Goal: Task Accomplishment & Management: Complete application form

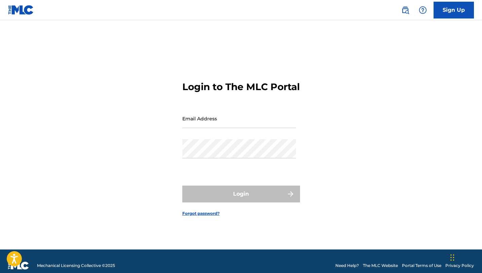
click at [441, 12] on link "Sign Up" at bounding box center [453, 10] width 40 height 17
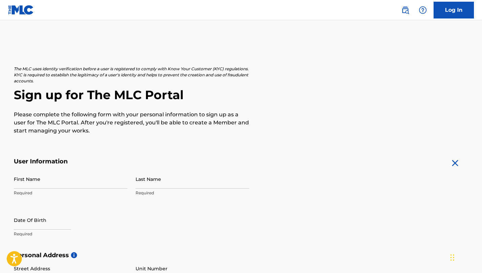
drag, startPoint x: 484, startPoint y: 74, endPoint x: 481, endPoint y: 124, distance: 49.8
click at [481, 126] on html "Accessibility Screen-Reader Guide, Feedback, and Issue Reporting | New window C…" at bounding box center [241, 136] width 482 height 273
click at [450, 99] on h2 "Sign up for The MLC Portal" at bounding box center [241, 94] width 454 height 15
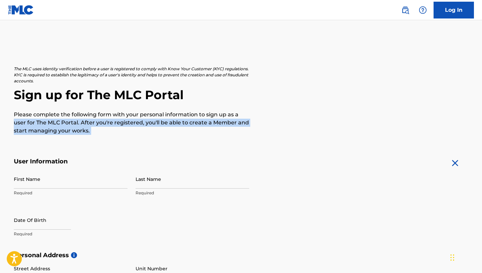
drag, startPoint x: 484, startPoint y: 112, endPoint x: 481, endPoint y: 153, distance: 40.4
click at [481, 153] on html "Accessibility Screen-Reader Guide, Feedback, and Issue Reporting | New window C…" at bounding box center [241, 136] width 482 height 273
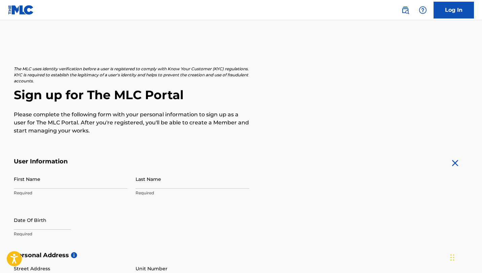
click at [390, 102] on h2 "Sign up for The MLC Portal" at bounding box center [241, 94] width 454 height 15
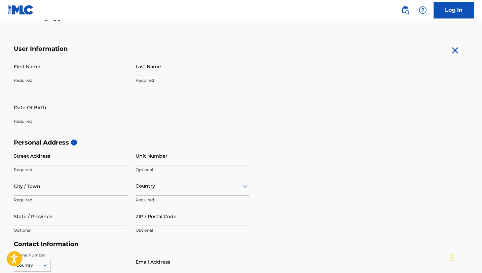
scroll to position [112, 0]
click at [49, 69] on input "First Name" at bounding box center [71, 66] width 114 height 19
type input "[PERSON_NAME]"
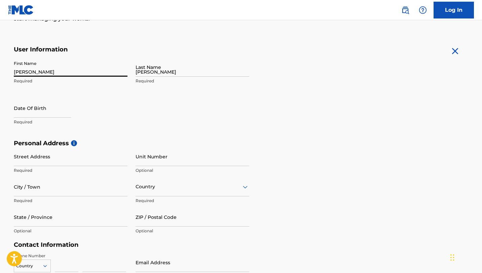
type input "[GEOGRAPHIC_DATA]"
type input "109"
type input "[PERSON_NAME]"
type input "[GEOGRAPHIC_DATA]"
type input "[US_STATE]"
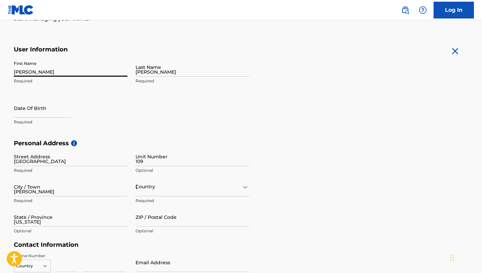
type input "30253"
type input "1"
type input "770"
type input "2388423"
type input "[EMAIL_ADDRESS][DOMAIN_NAME]"
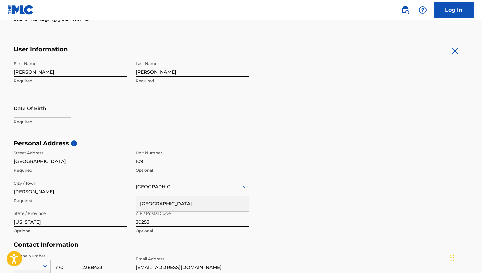
scroll to position [210, 0]
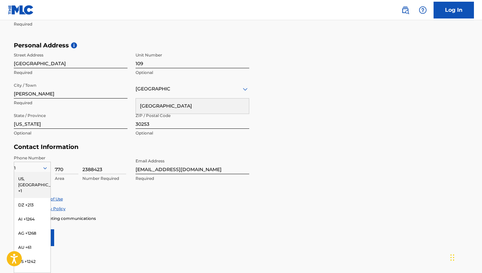
click at [32, 178] on div "US, [GEOGRAPHIC_DATA] +1" at bounding box center [32, 185] width 36 height 26
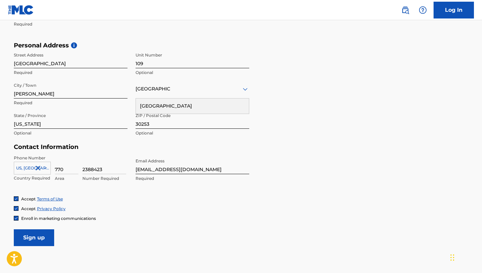
click at [37, 242] on input "Sign up" at bounding box center [34, 237] width 40 height 17
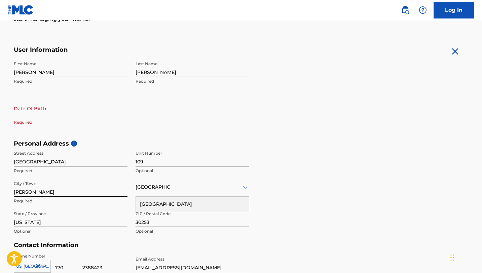
scroll to position [109, 0]
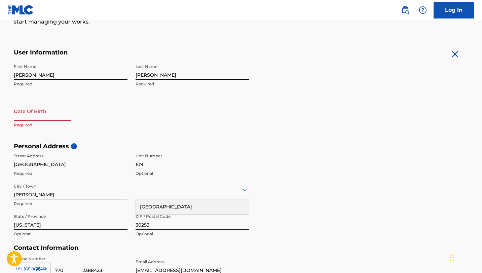
click at [25, 118] on input "text" at bounding box center [42, 110] width 57 height 19
select select "7"
select select "2025"
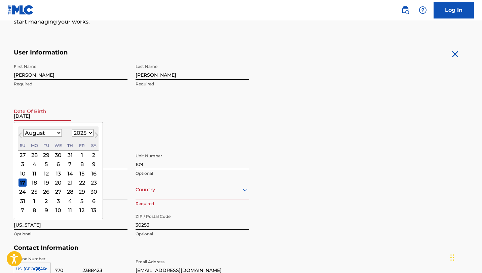
type input "[DATE]"
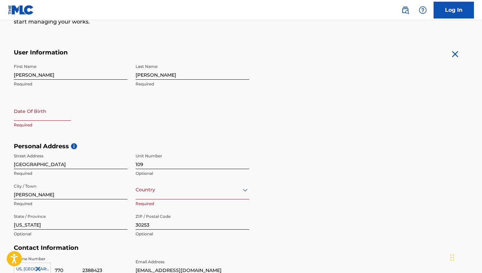
select select "7"
select select "2025"
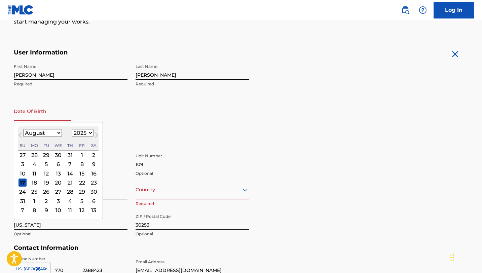
click at [33, 119] on input "text" at bounding box center [42, 110] width 57 height 19
click at [48, 132] on select "January February March April May June July August September October November De…" at bounding box center [42, 133] width 39 height 8
select select "10"
click at [79, 131] on select "1899 1900 1901 1902 1903 1904 1905 1906 1907 1908 1909 1910 1911 1912 1913 1914…" at bounding box center [83, 133] width 22 height 8
select select "1989"
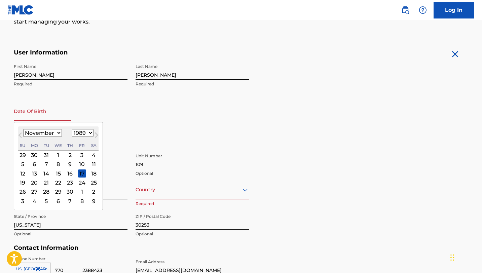
click at [129, 125] on div "First Name [PERSON_NAME] Required Last Name [PERSON_NAME] Required Date Of Birt…" at bounding box center [131, 101] width 235 height 82
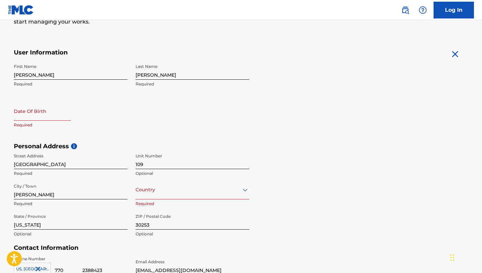
select select "7"
select select "2025"
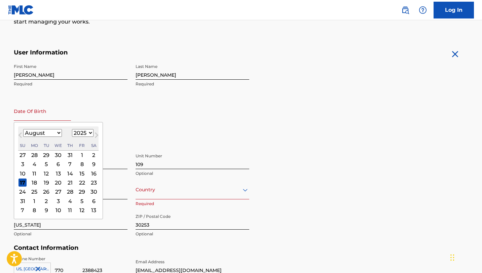
click at [28, 114] on input "text" at bounding box center [42, 110] width 57 height 19
click at [22, 180] on div "17" at bounding box center [22, 182] width 8 height 8
type input "[DATE]"
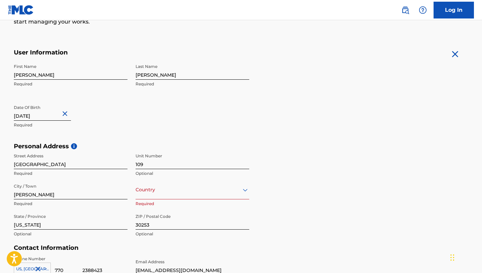
click at [42, 117] on input "[DATE]" at bounding box center [42, 110] width 57 height 19
select select "7"
select select "2025"
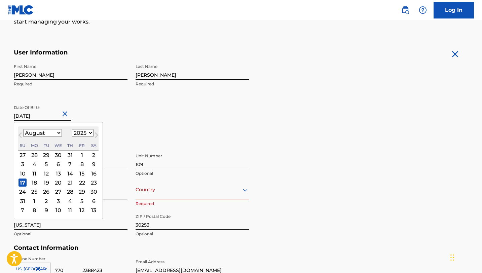
click at [60, 133] on select "January February March April May June July August September October November De…" at bounding box center [42, 133] width 39 height 8
select select "10"
click at [87, 131] on select "1899 1900 1901 1902 1903 1904 1905 1906 1907 1908 1909 1910 1911 1912 1913 1914…" at bounding box center [83, 133] width 22 height 8
select select "1989"
click at [82, 171] on div "17" at bounding box center [82, 173] width 8 height 8
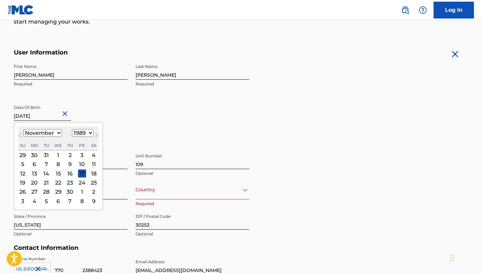
type input "[DATE]"
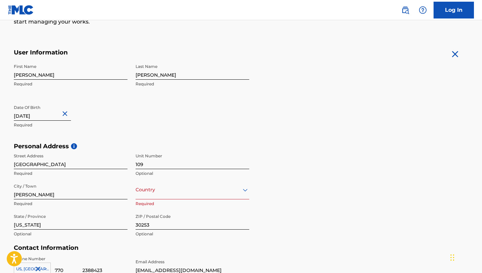
click at [357, 181] on div "Personal Address i Street Address [STREET_ADDRESS] / Town [PERSON_NAME] Require…" at bounding box center [241, 193] width 454 height 102
click at [202, 181] on div "Country" at bounding box center [192, 189] width 114 height 19
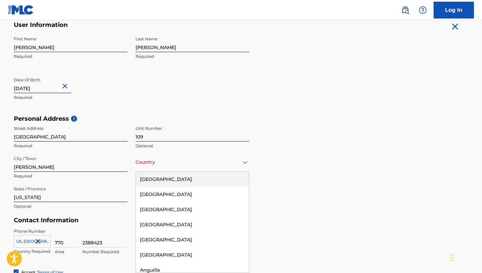
click at [203, 180] on div "[GEOGRAPHIC_DATA]" at bounding box center [192, 179] width 113 height 15
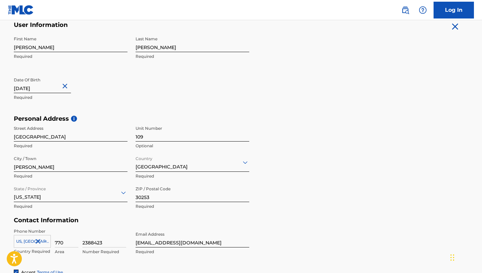
click at [421, 160] on div "Personal Address i Street Address [STREET_ADDRESS] / Town [PERSON_NAME] Require…" at bounding box center [241, 166] width 454 height 102
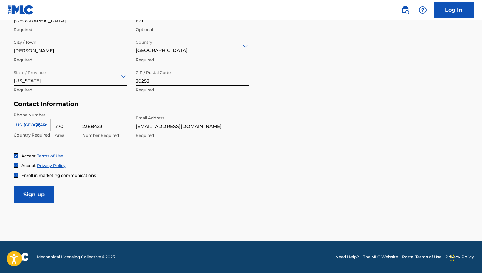
click at [28, 194] on input "Sign up" at bounding box center [34, 194] width 40 height 17
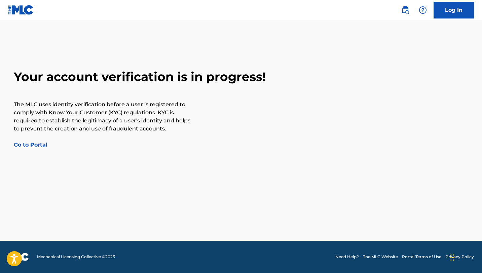
click at [30, 144] on link "Go to Portal" at bounding box center [31, 144] width 34 height 6
